Goal: Information Seeking & Learning: Find specific fact

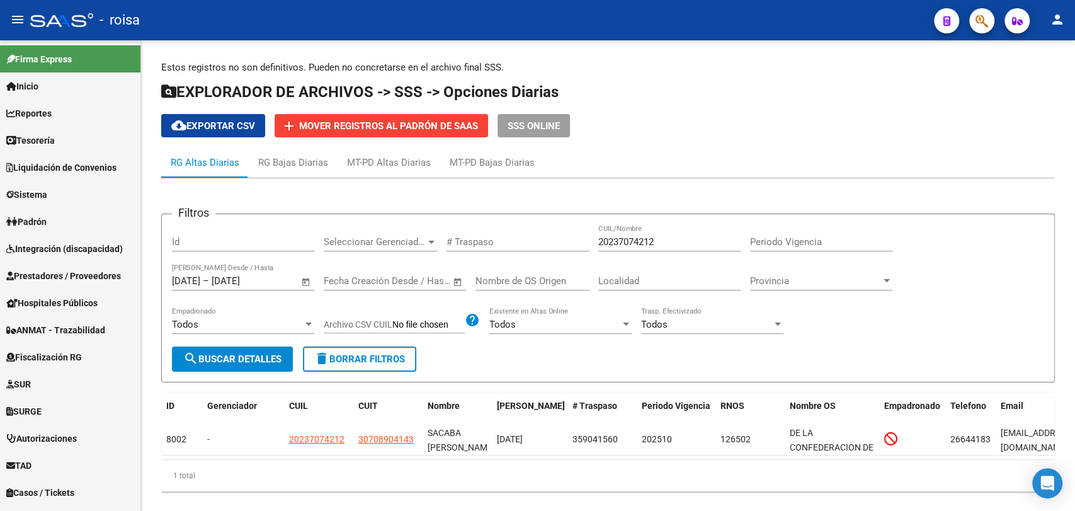
scroll to position [351, 0]
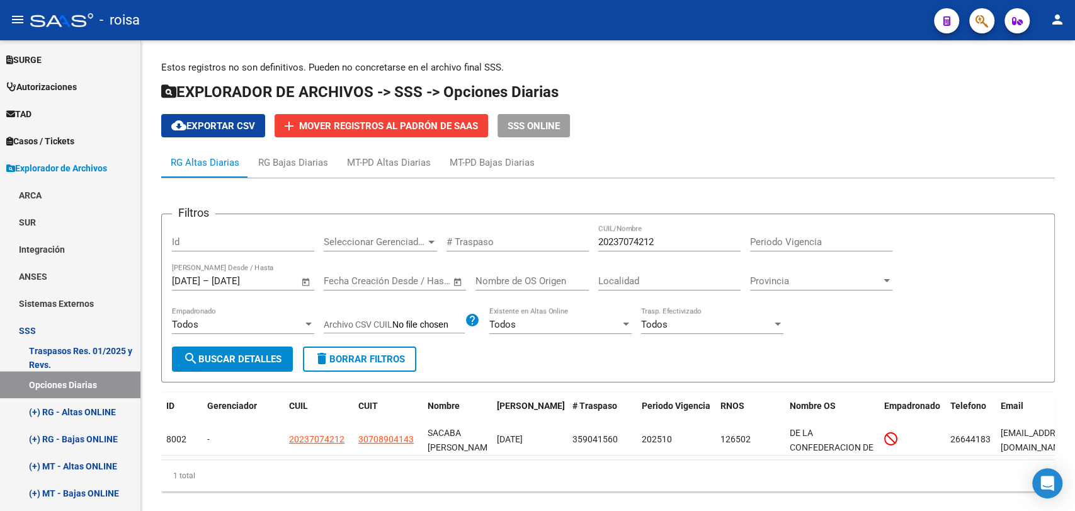
click at [990, 23] on button "button" at bounding box center [981, 20] width 25 height 25
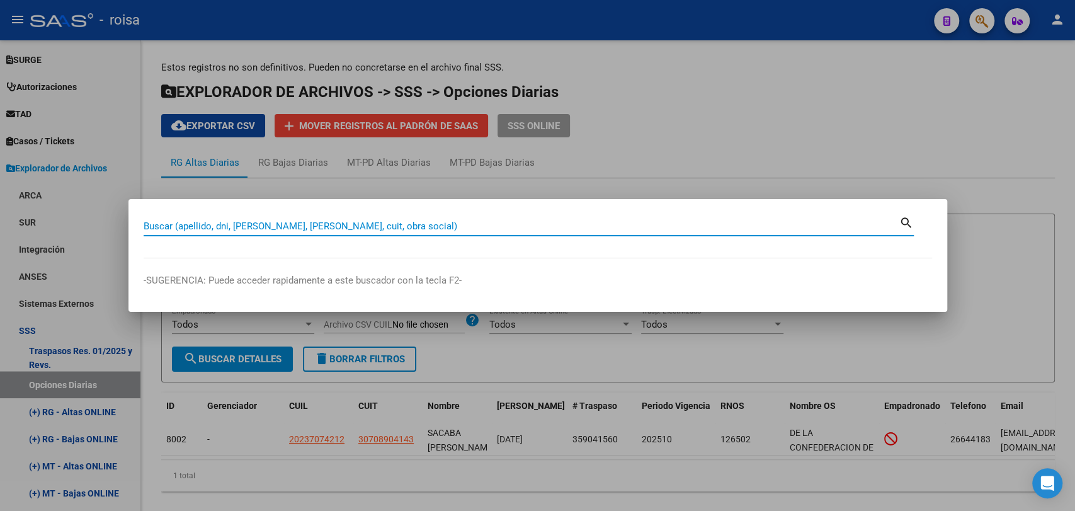
paste input "40797622"
type input "40797622"
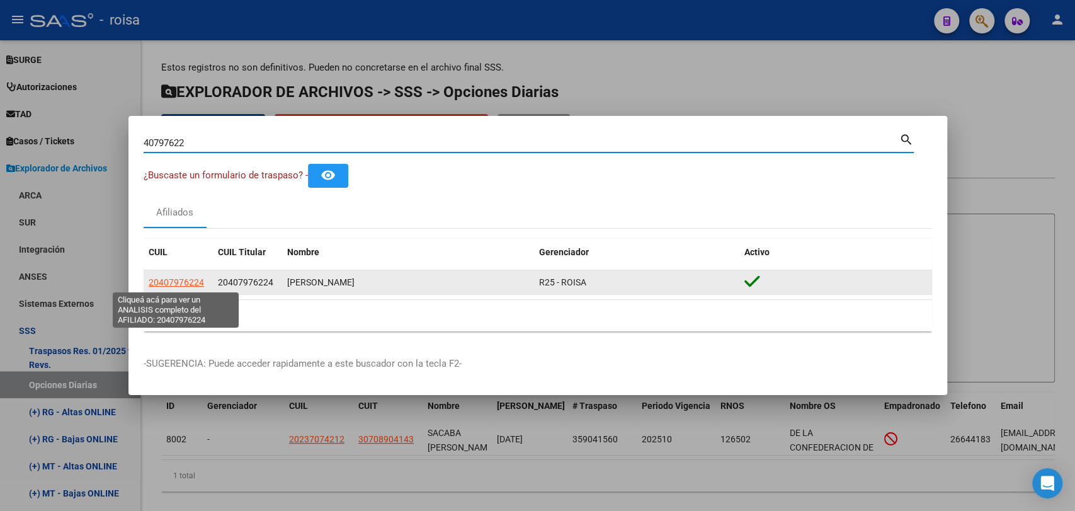
click at [179, 285] on span "20407976224" at bounding box center [176, 282] width 55 height 10
type textarea "20407976224"
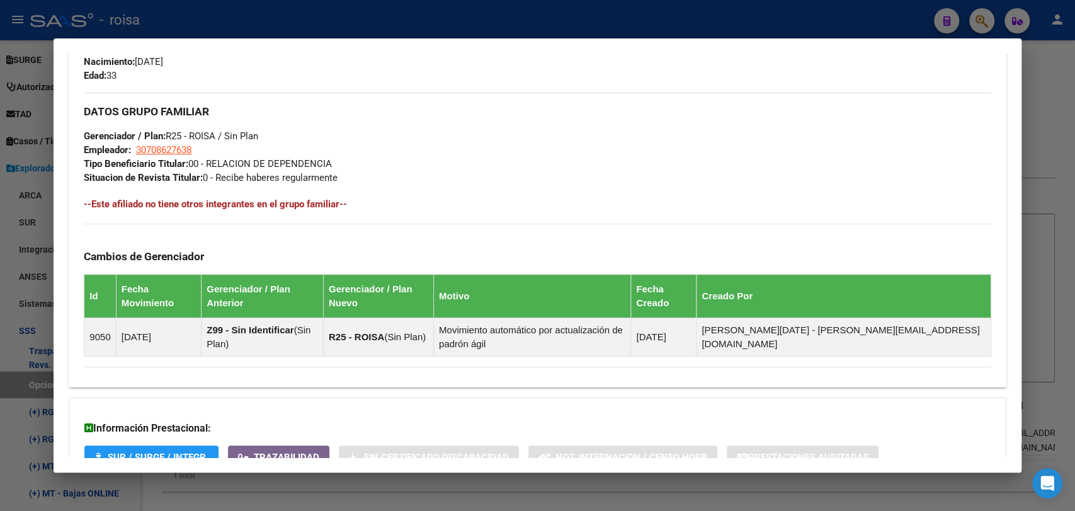
scroll to position [659, 0]
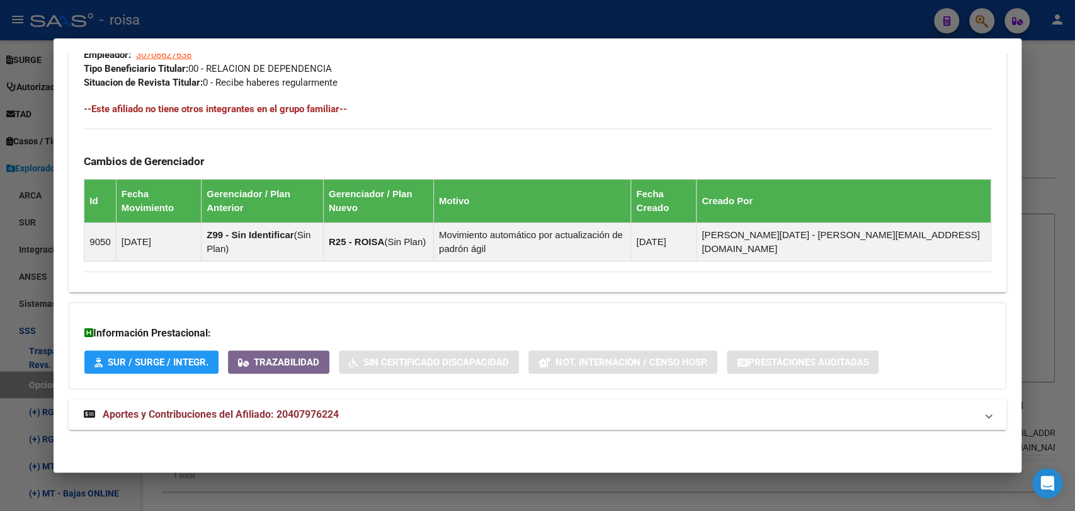
click at [264, 407] on strong "Aportes y Contribuciones del Afiliado: 20407976224" at bounding box center [211, 414] width 255 height 15
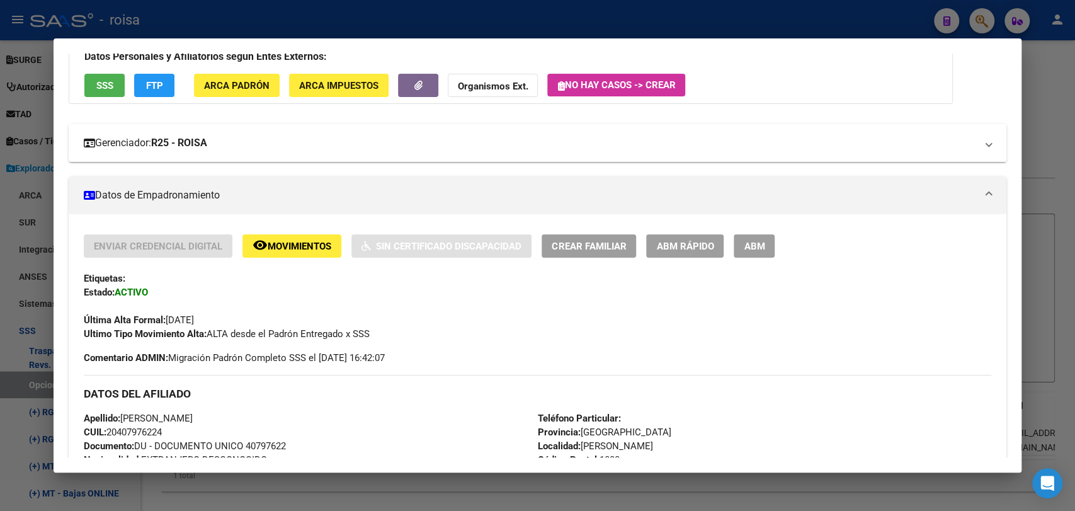
scroll to position [210, 0]
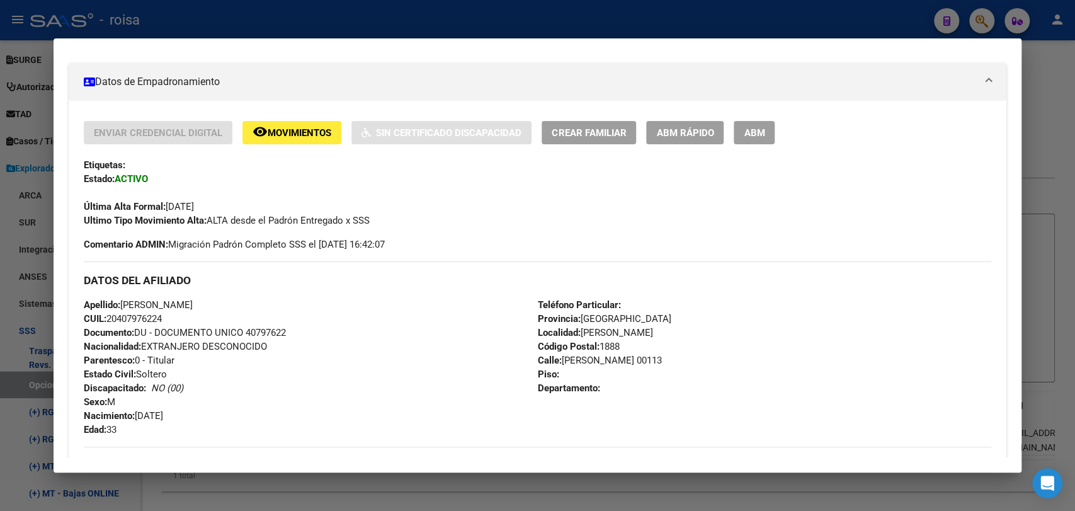
drag, startPoint x: 122, startPoint y: 313, endPoint x: 161, endPoint y: 314, distance: 39.7
click at [161, 314] on span "CUIL: 20407976224" at bounding box center [123, 318] width 78 height 11
copy span "40797622"
click at [1055, 127] on div at bounding box center [537, 255] width 1075 height 511
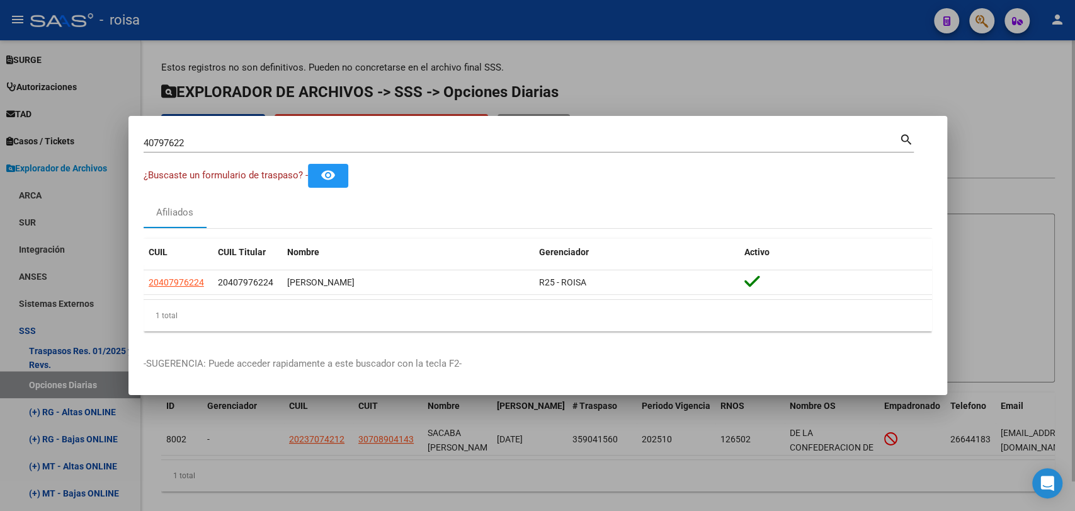
click at [633, 67] on div at bounding box center [537, 255] width 1075 height 511
